Goal: Information Seeking & Learning: Learn about a topic

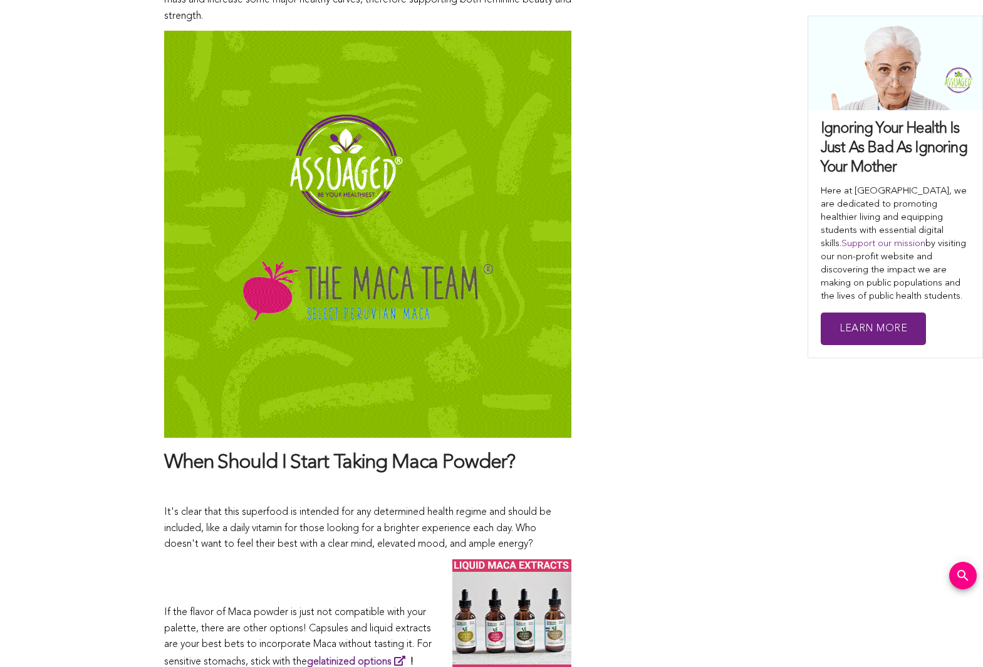
scroll to position [6312, 0]
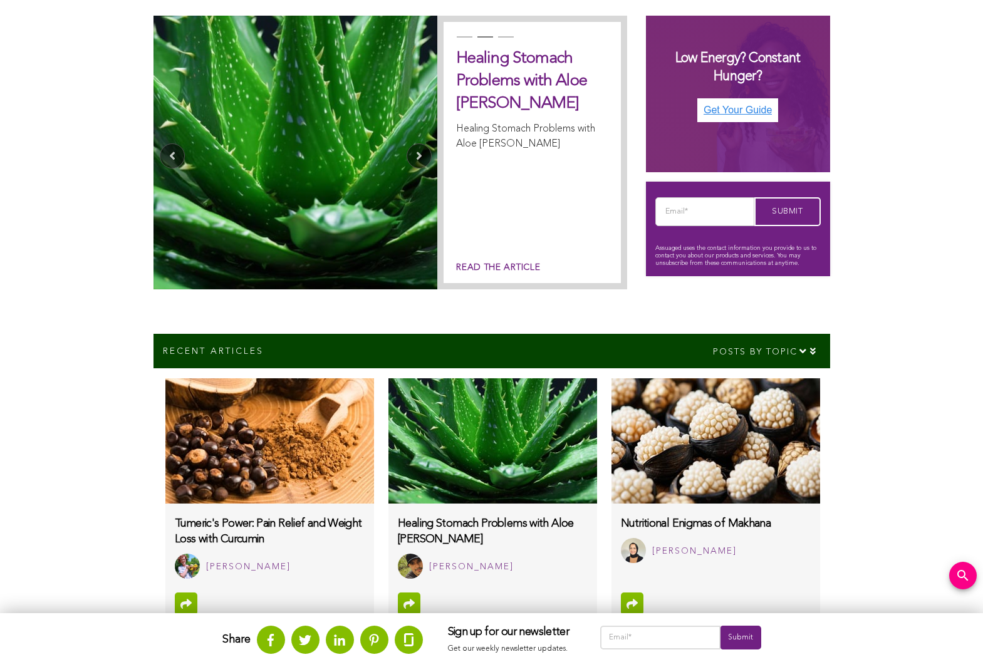
scroll to position [509, 0]
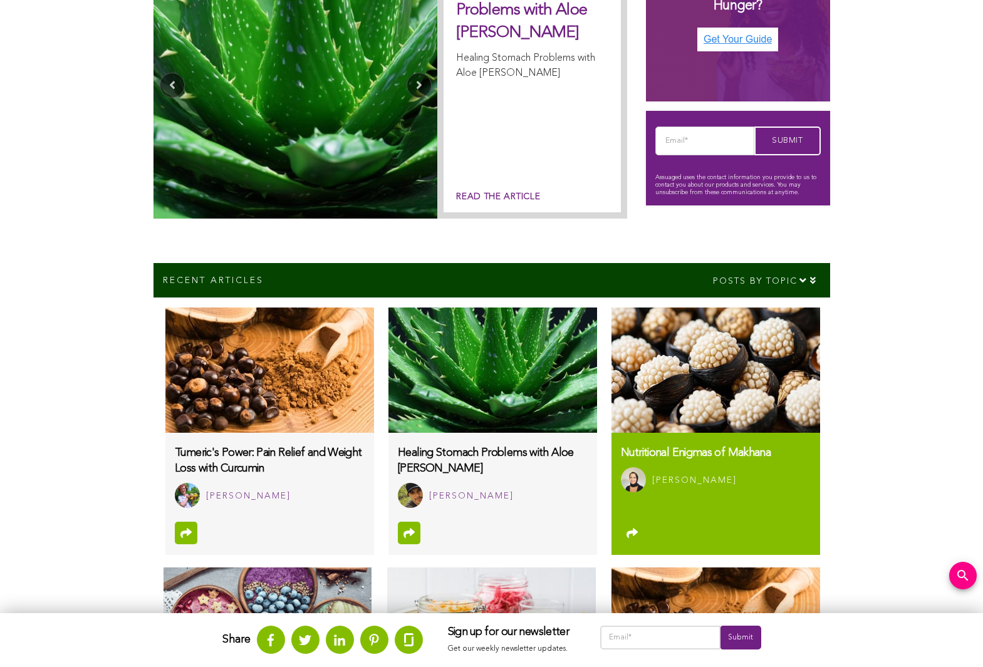
click at [715, 467] on div "[PERSON_NAME]" at bounding box center [715, 479] width 189 height 25
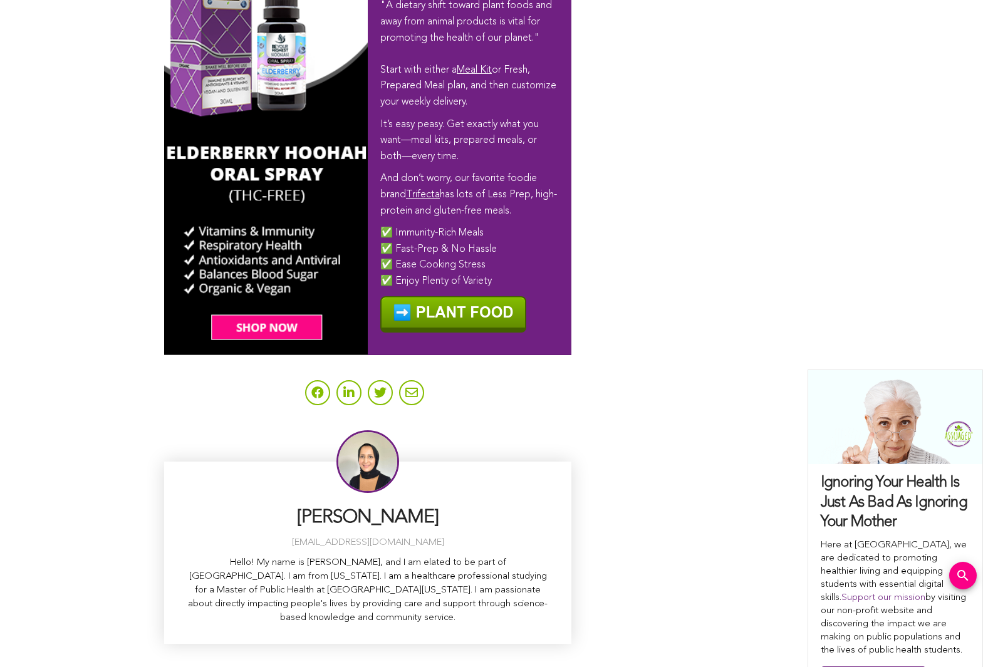
scroll to position [4130, 0]
